Goal: Check status: Check status

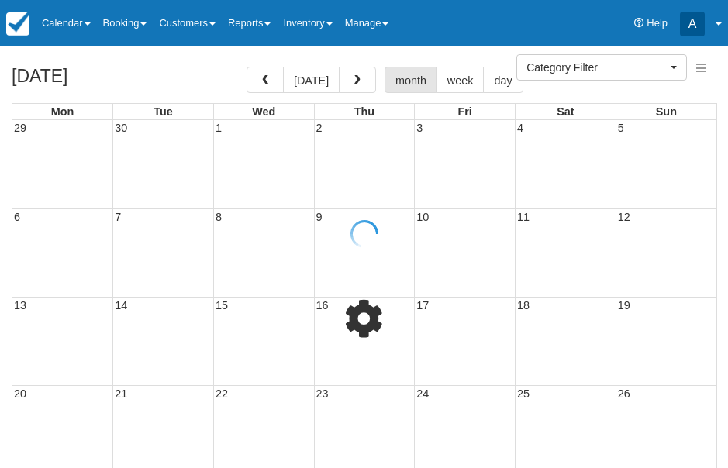
select select
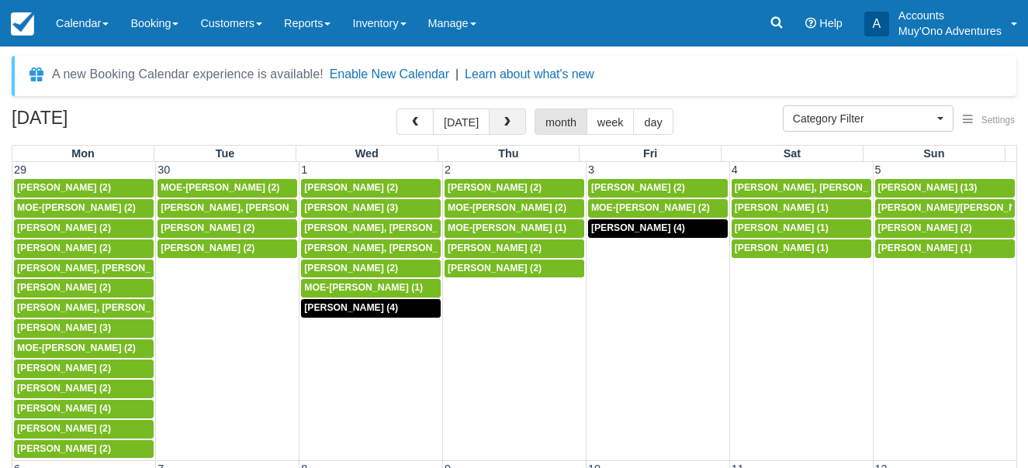
click at [504, 118] on span "button" at bounding box center [507, 122] width 11 height 11
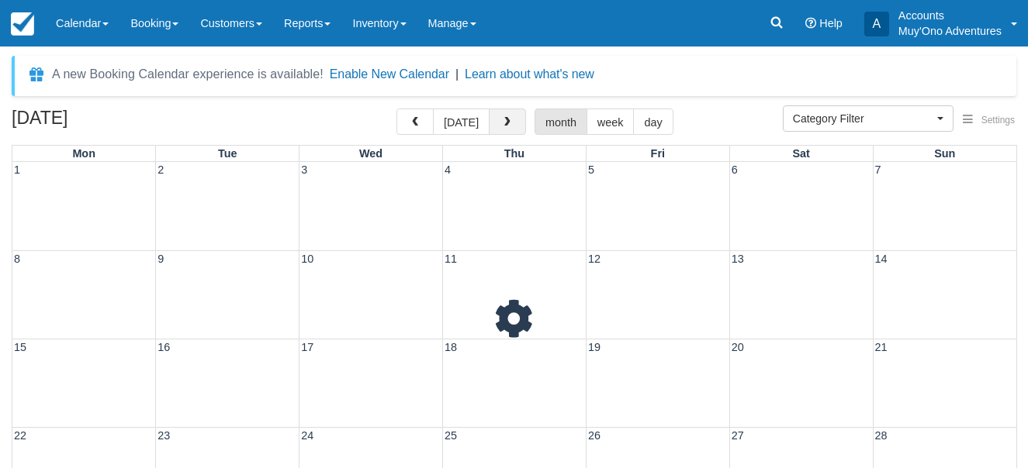
click at [504, 118] on span "button" at bounding box center [507, 122] width 11 height 11
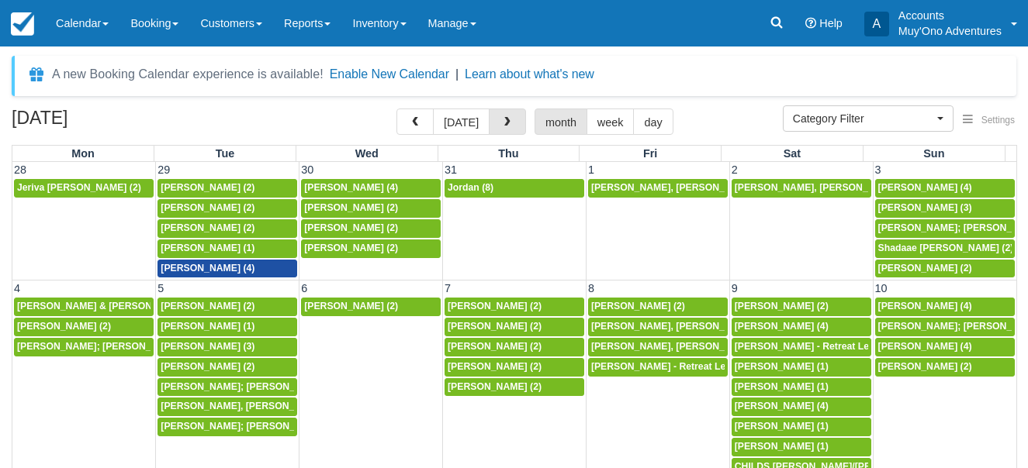
click at [504, 118] on span "button" at bounding box center [507, 122] width 11 height 11
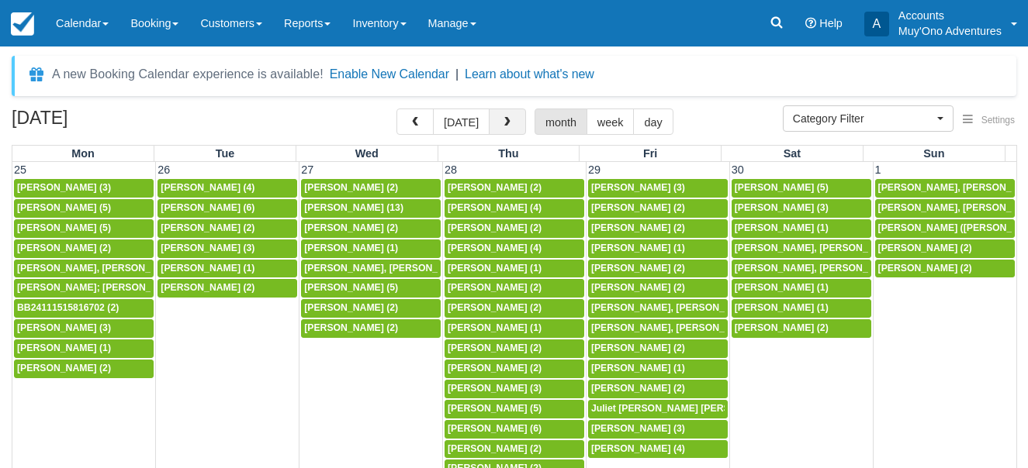
click at [506, 122] on span "button" at bounding box center [507, 122] width 11 height 11
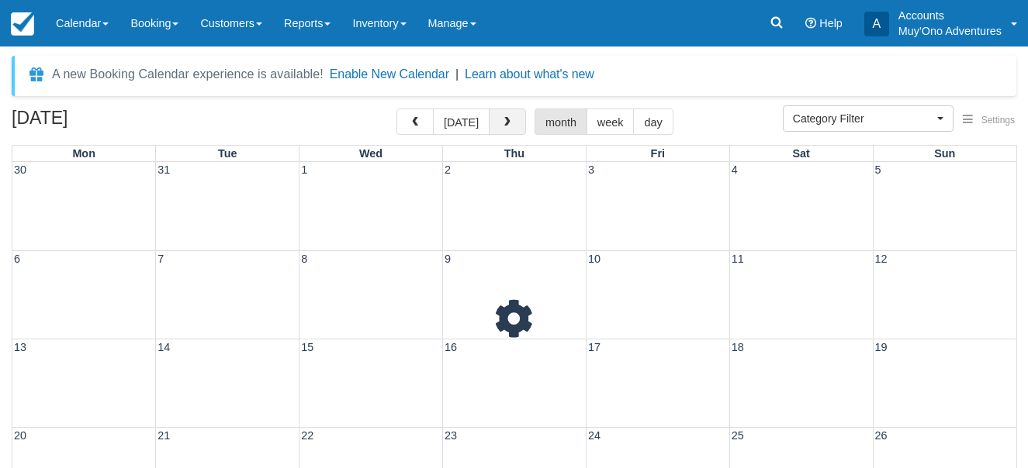
click at [506, 122] on span "button" at bounding box center [507, 122] width 11 height 11
click at [507, 123] on span "button" at bounding box center [507, 122] width 11 height 11
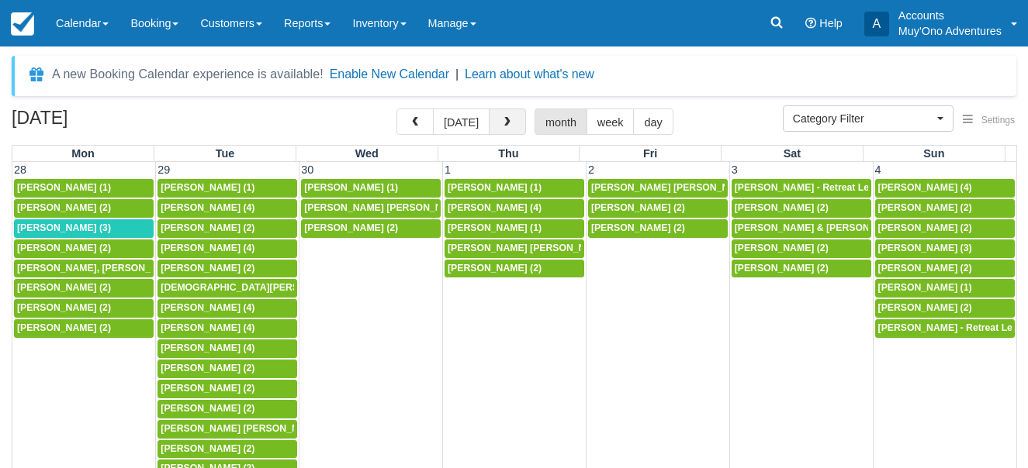
click at [507, 123] on span "button" at bounding box center [507, 122] width 11 height 11
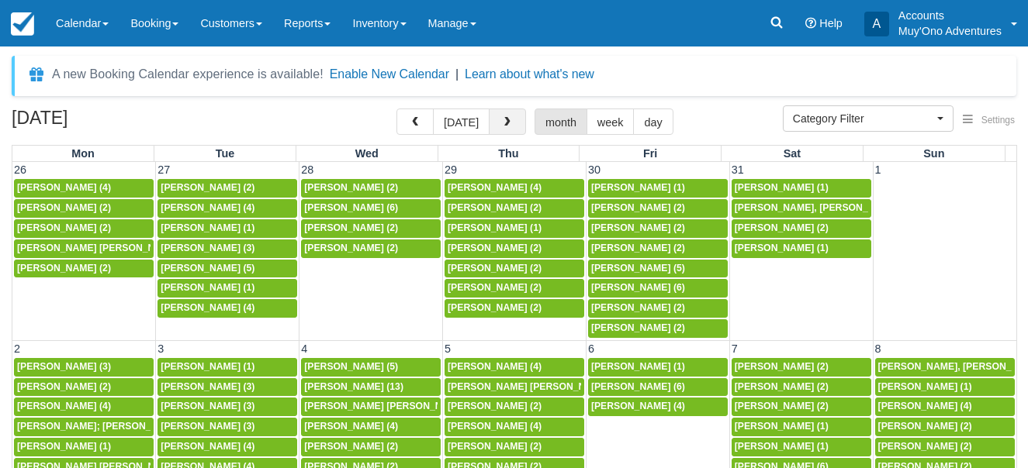
click at [507, 127] on span "button" at bounding box center [507, 122] width 11 height 11
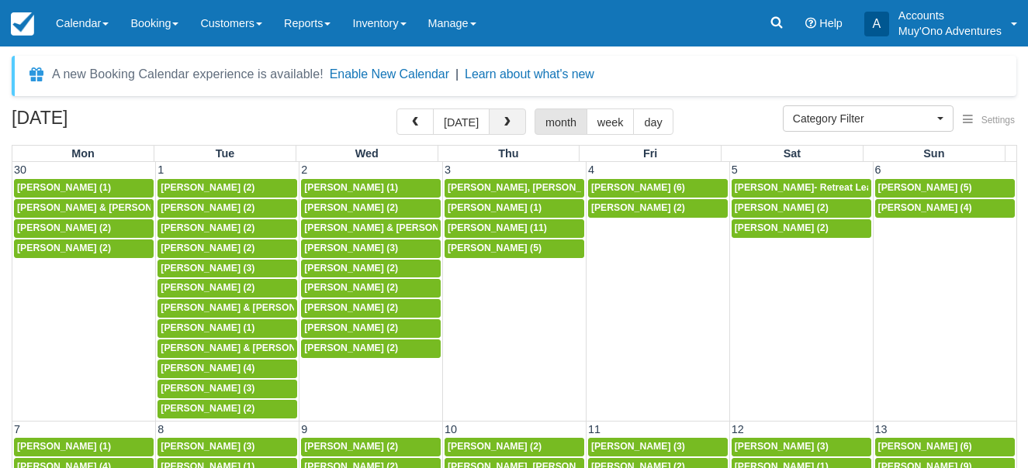
click at [507, 127] on span "button" at bounding box center [507, 122] width 11 height 11
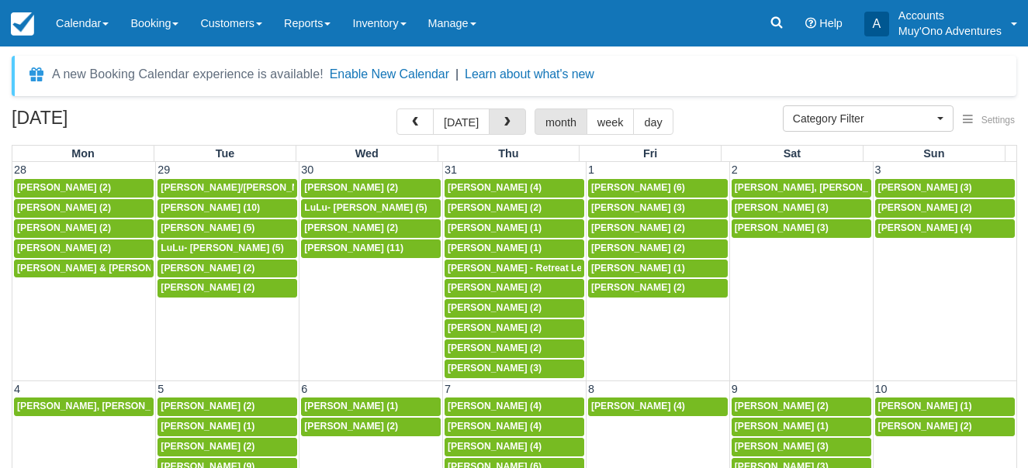
click at [507, 127] on span "button" at bounding box center [507, 122] width 11 height 11
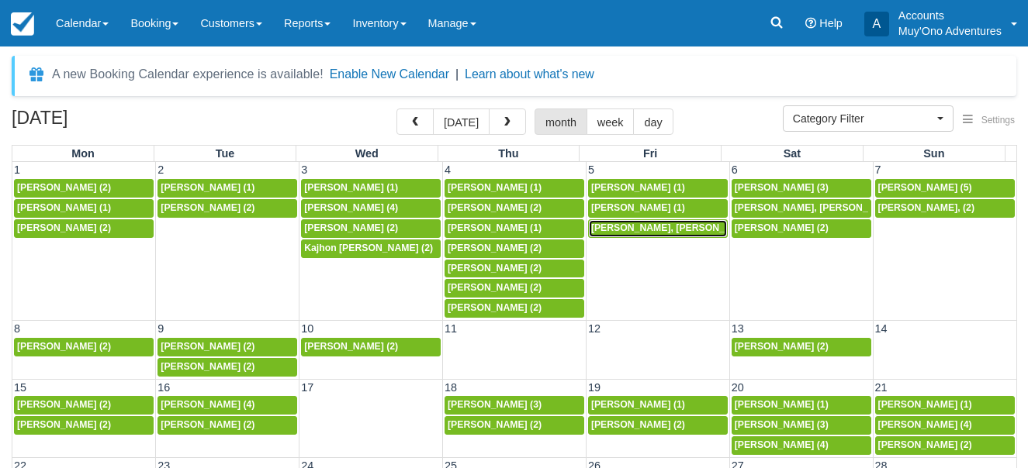
click at [664, 229] on span "BRENDAN MULHALL, Megan O'Leary (2)" at bounding box center [680, 228] width 178 height 11
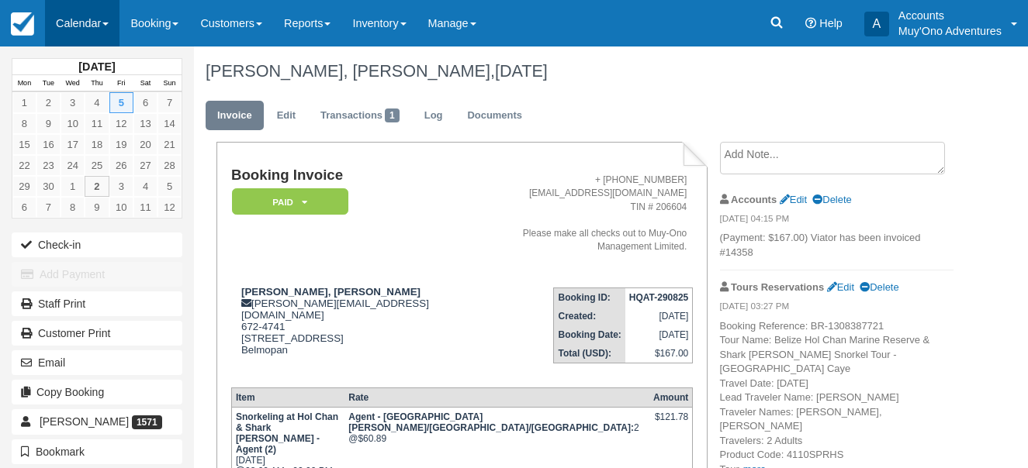
click at [106, 21] on link "Calendar" at bounding box center [82, 23] width 74 height 47
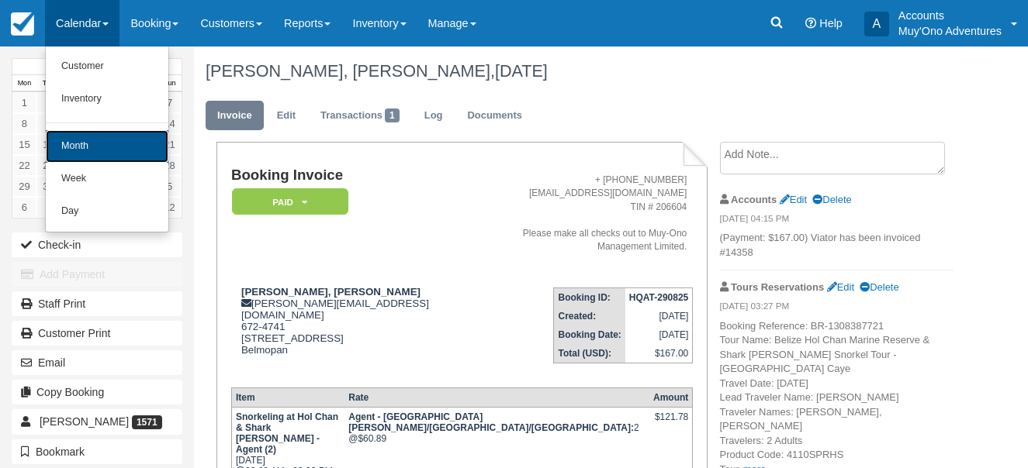
click at [92, 144] on link "Month" at bounding box center [107, 146] width 123 height 33
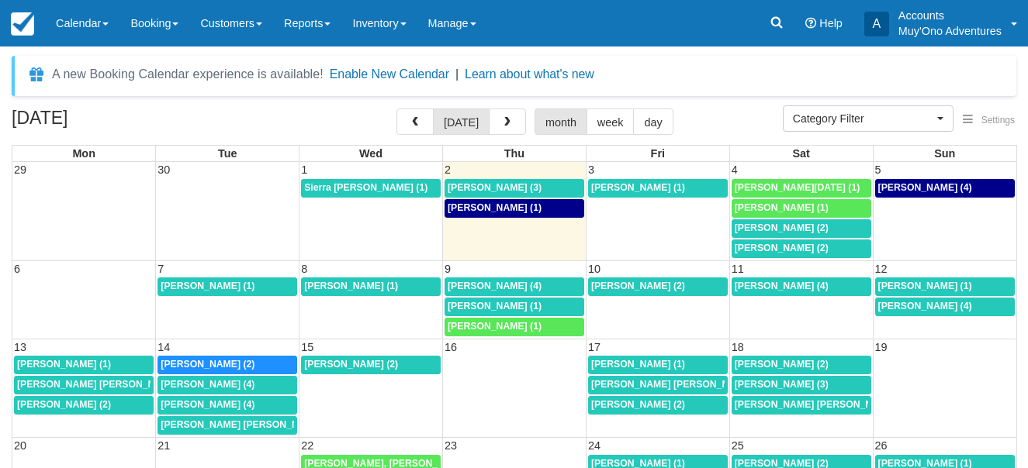
select select
click at [420, 124] on span "button" at bounding box center [415, 122] width 11 height 11
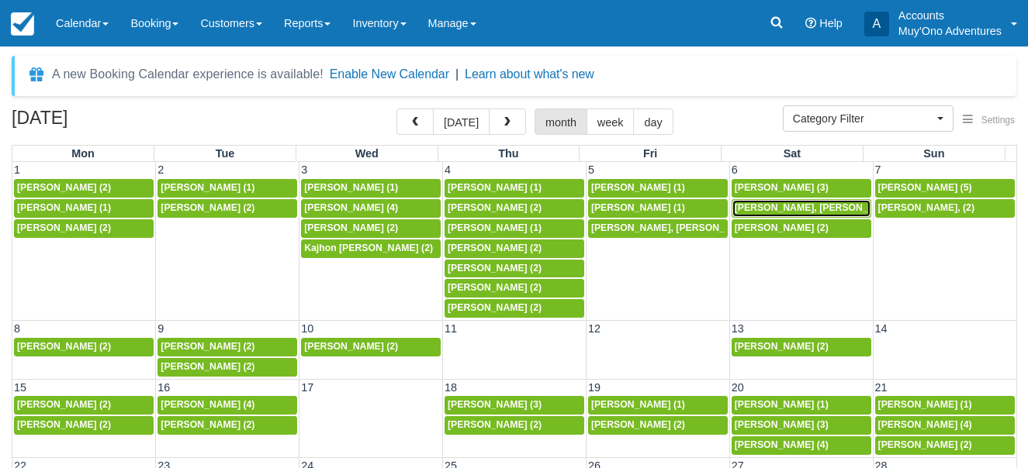
click at [786, 202] on span "[PERSON_NAME], [PERSON_NAME] (2)" at bounding box center [824, 207] width 178 height 11
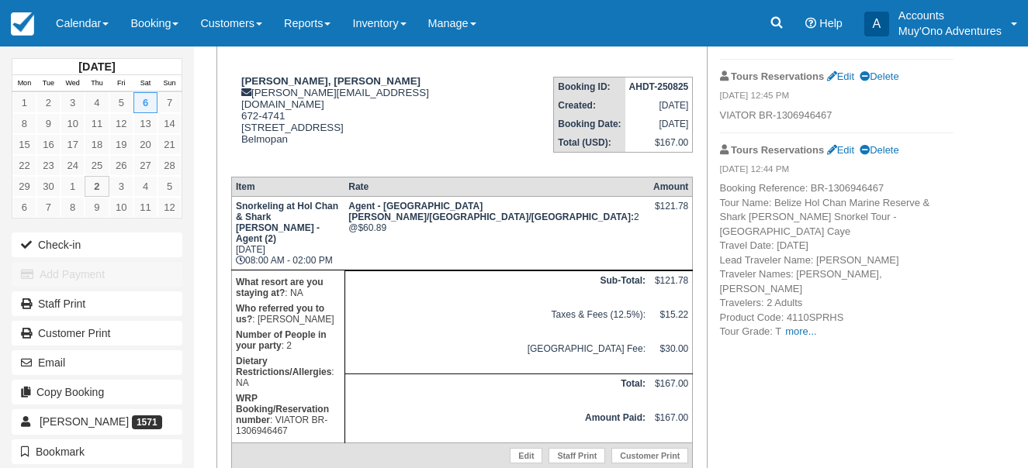
scroll to position [212, 0]
click at [118, 22] on link "Calendar" at bounding box center [82, 23] width 74 height 47
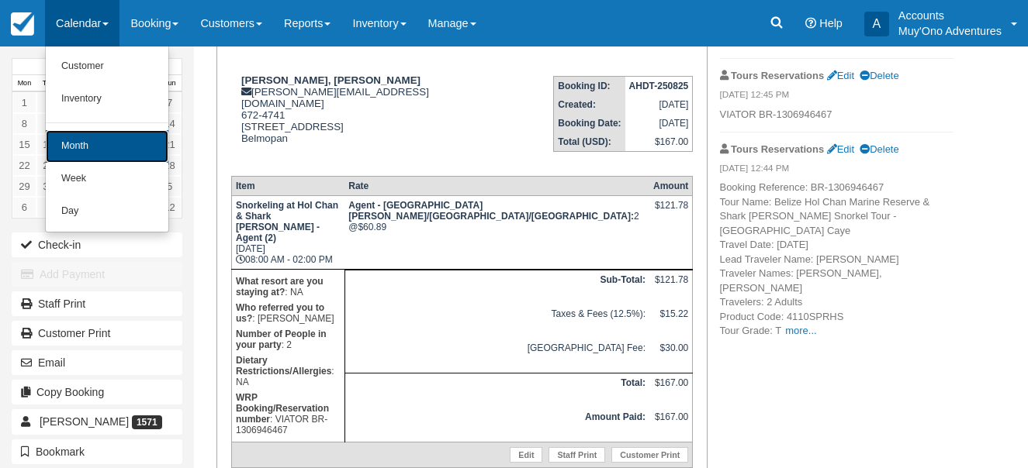
click at [94, 149] on link "Month" at bounding box center [107, 146] width 123 height 33
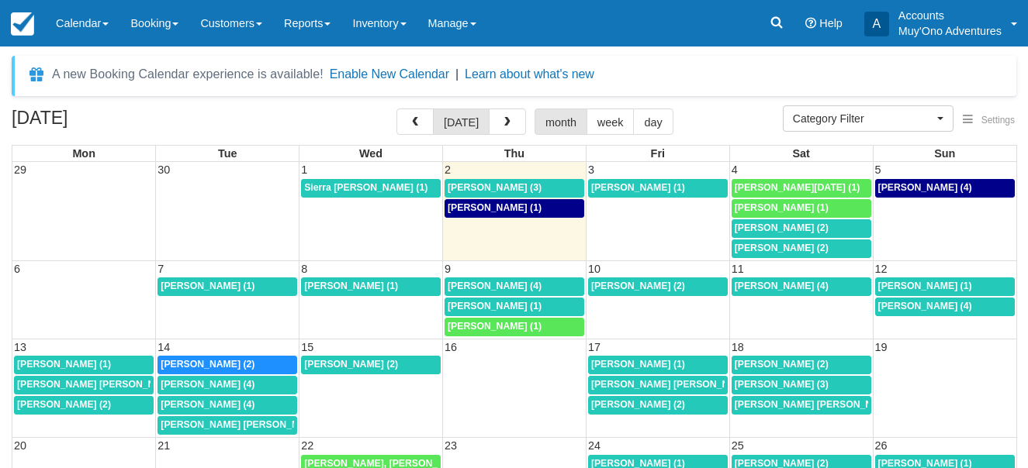
select select
click at [417, 123] on span "button" at bounding box center [415, 122] width 11 height 11
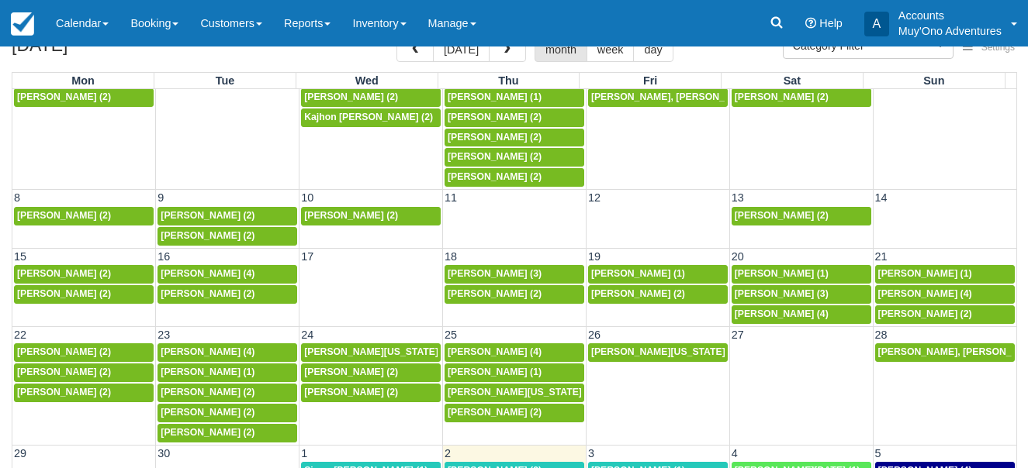
scroll to position [231, 0]
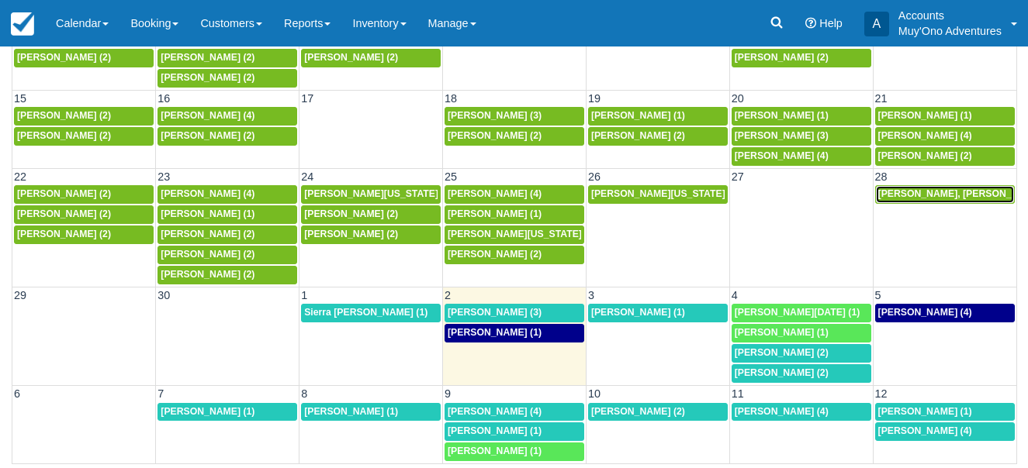
click at [937, 192] on span "Stephanie Hernandez, Stephany Vidales (2)" at bounding box center [967, 193] width 178 height 11
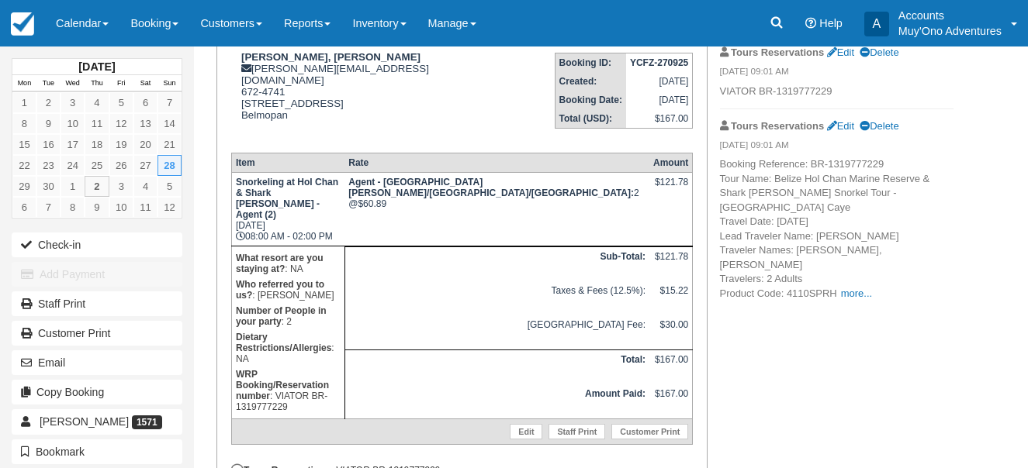
scroll to position [236, 0]
